Goal: Find specific page/section: Find specific page/section

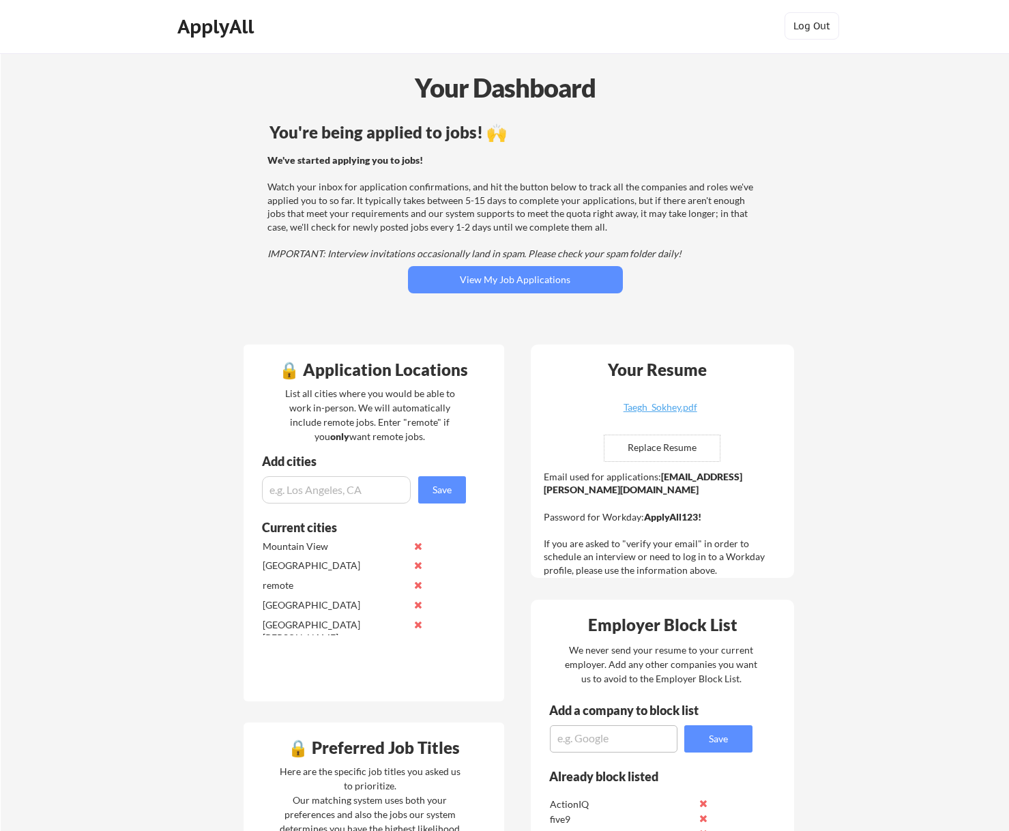
scroll to position [3, 0]
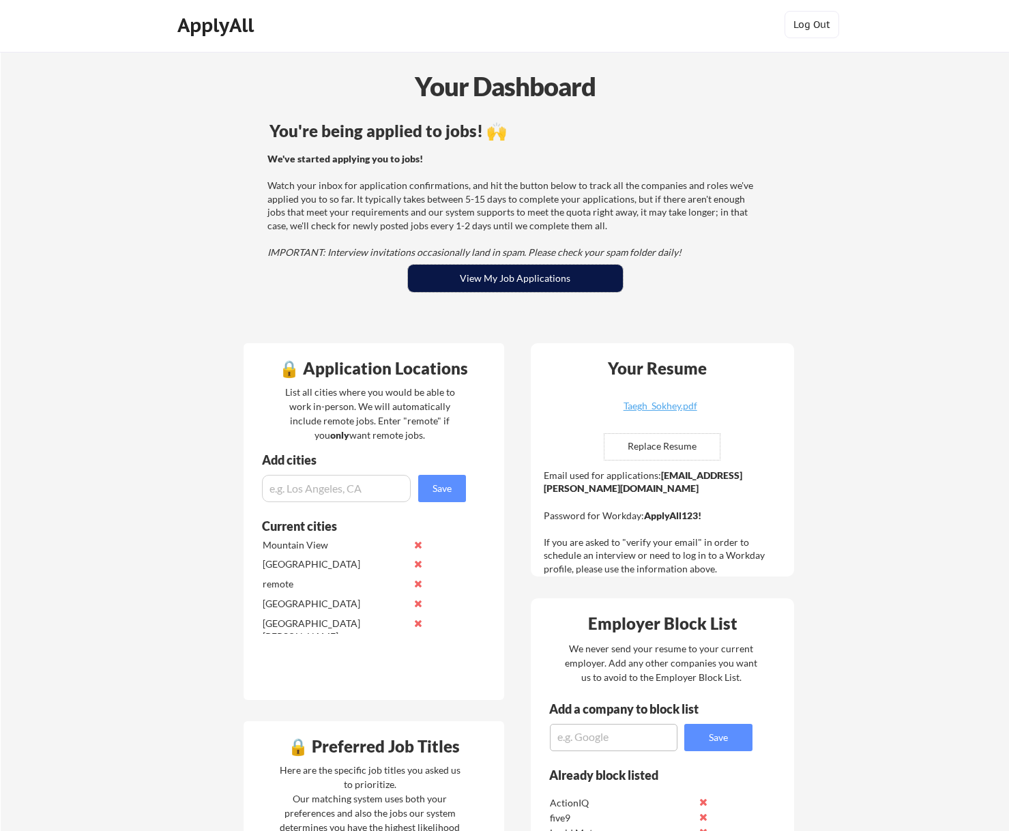
click at [518, 284] on button "View My Job Applications" at bounding box center [515, 278] width 215 height 27
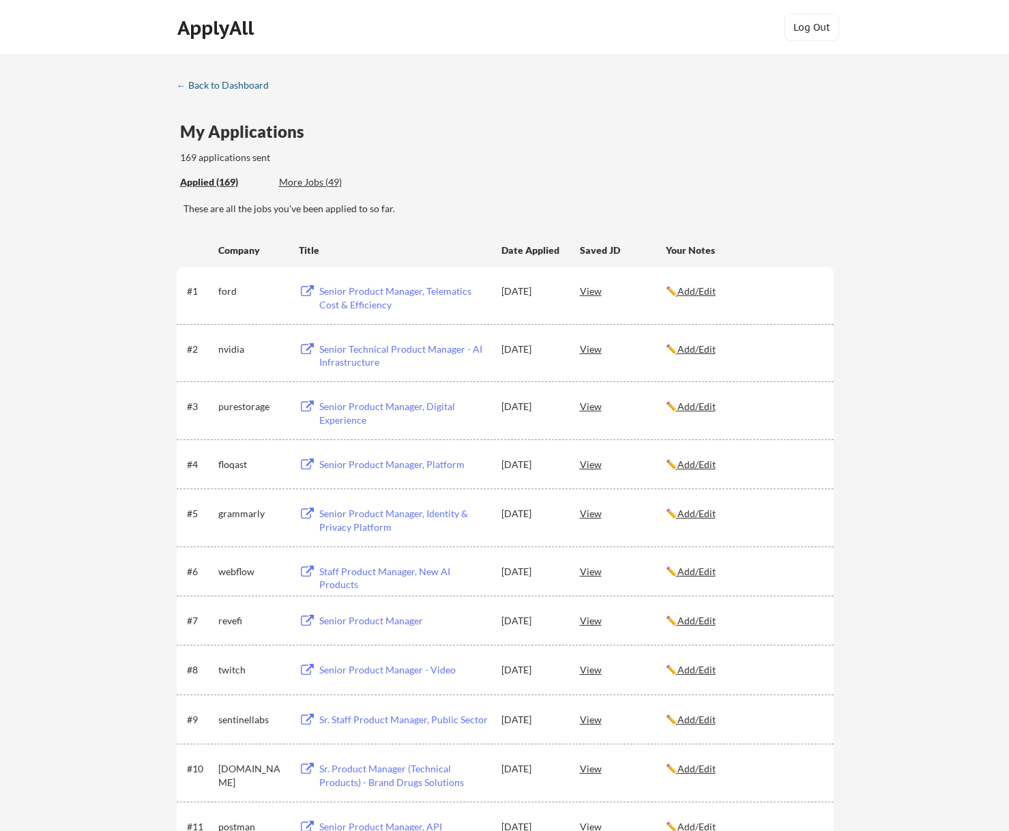
click at [245, 87] on div "← Back to Dashboard" at bounding box center [228, 85] width 102 height 10
